Goal: Information Seeking & Learning: Learn about a topic

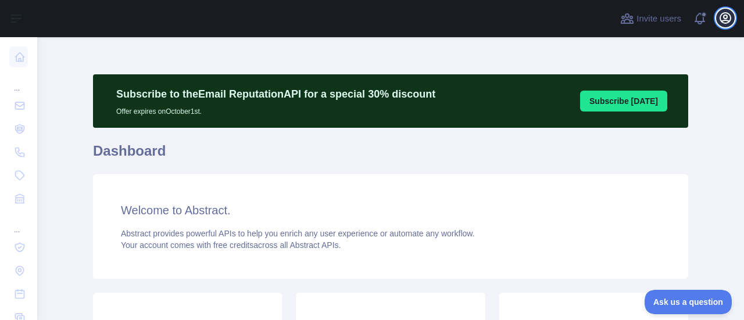
click at [720, 20] on icon "button" at bounding box center [726, 18] width 14 height 14
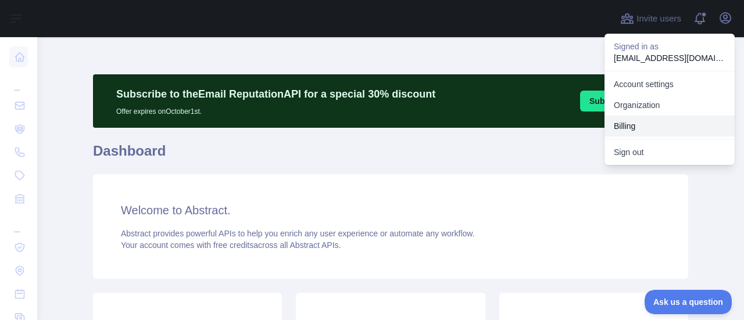
click at [628, 123] on button "Billing" at bounding box center [670, 126] width 130 height 21
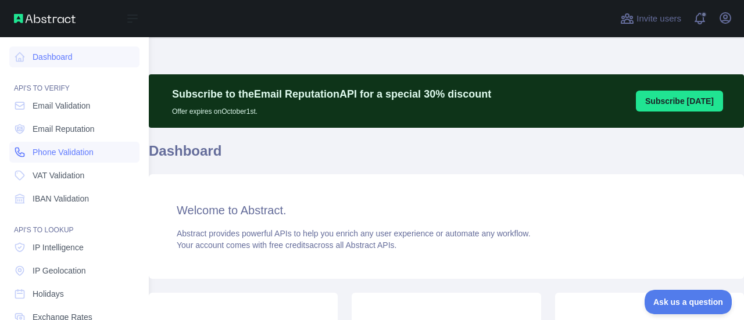
click at [60, 153] on span "Phone Validation" at bounding box center [63, 153] width 61 height 12
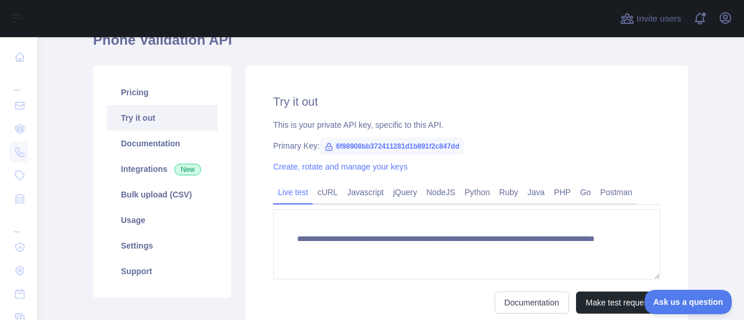
scroll to position [116, 0]
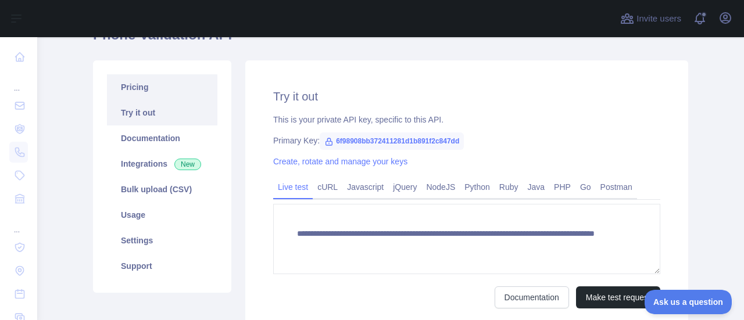
click at [138, 97] on link "Pricing" at bounding box center [162, 87] width 110 height 26
